Goal: Check status: Check status

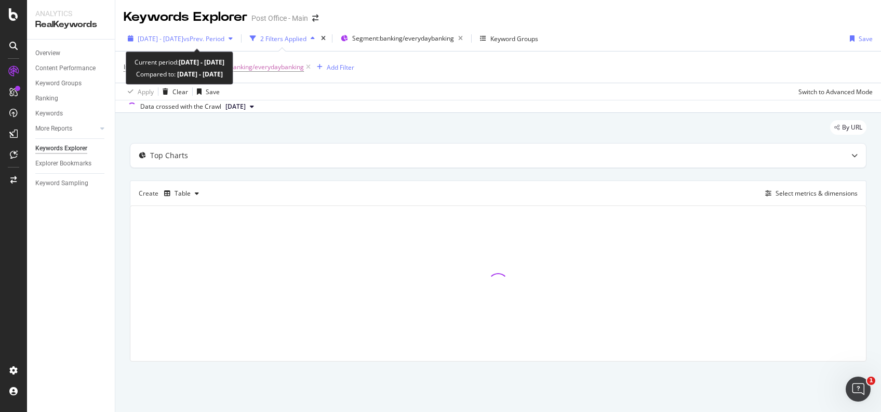
click at [224, 42] on div "[DATE] - [DATE] vs Prev. Period" at bounding box center [181, 38] width 87 height 9
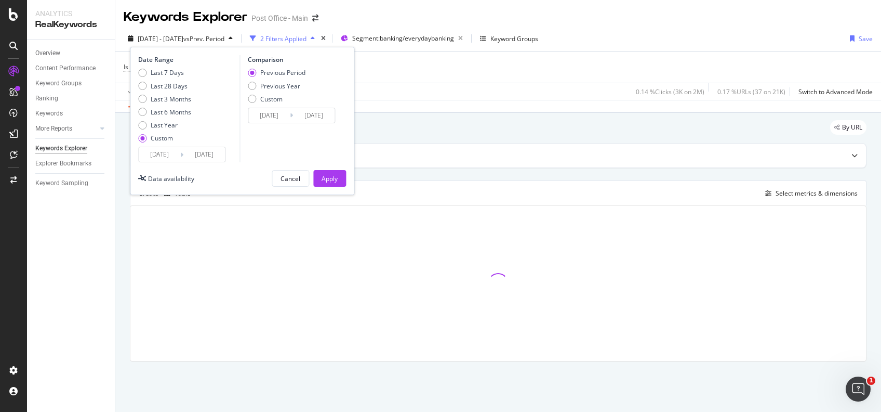
click at [198, 160] on input "[DATE]" at bounding box center [204, 154] width 42 height 15
